Goal: Navigation & Orientation: Find specific page/section

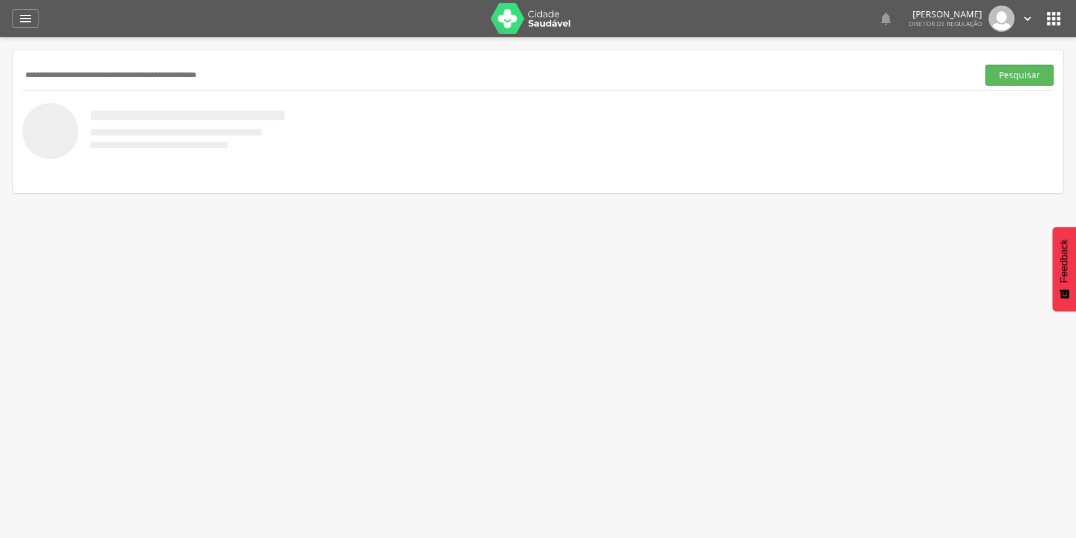
click at [508, 23] on img at bounding box center [531, 18] width 81 height 31
click at [1049, 13] on icon "" at bounding box center [1054, 19] width 20 height 20
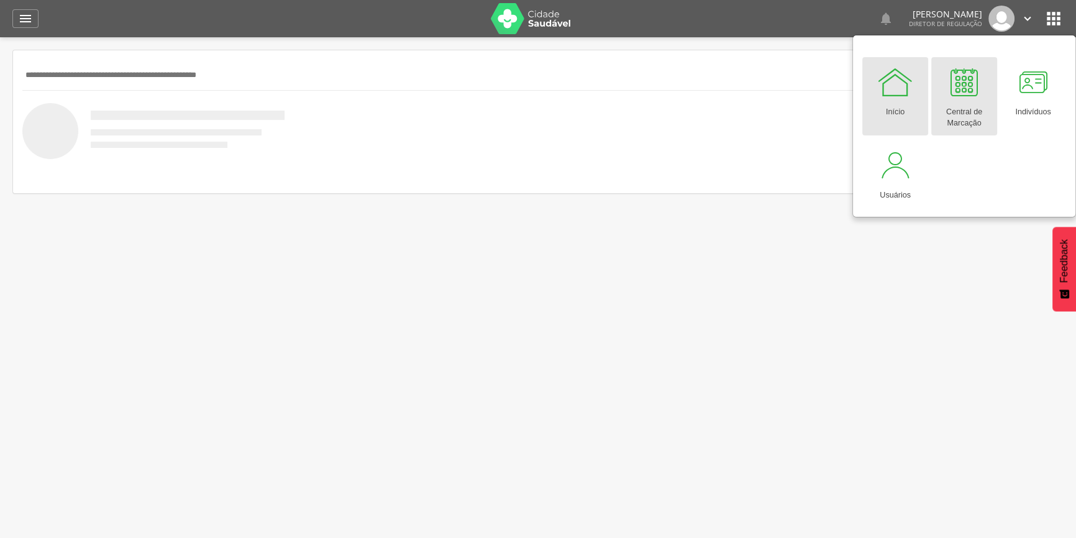
click at [960, 79] on div at bounding box center [964, 81] width 37 height 37
